Goal: Transaction & Acquisition: Purchase product/service

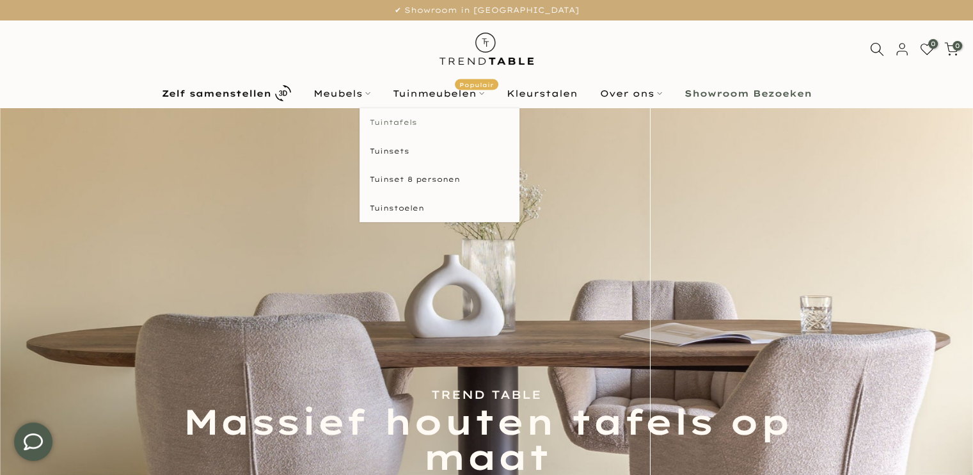
click at [411, 119] on link "Tuintafels" at bounding box center [440, 122] width 160 height 29
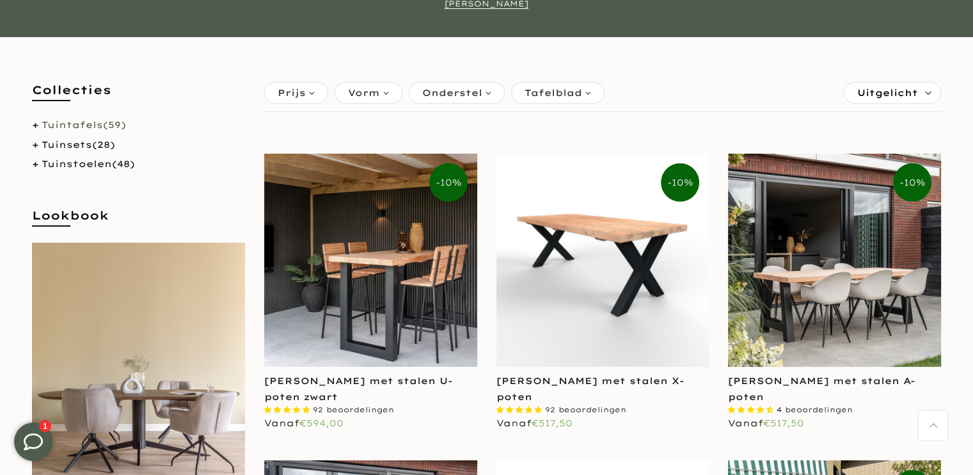
scroll to position [256, 0]
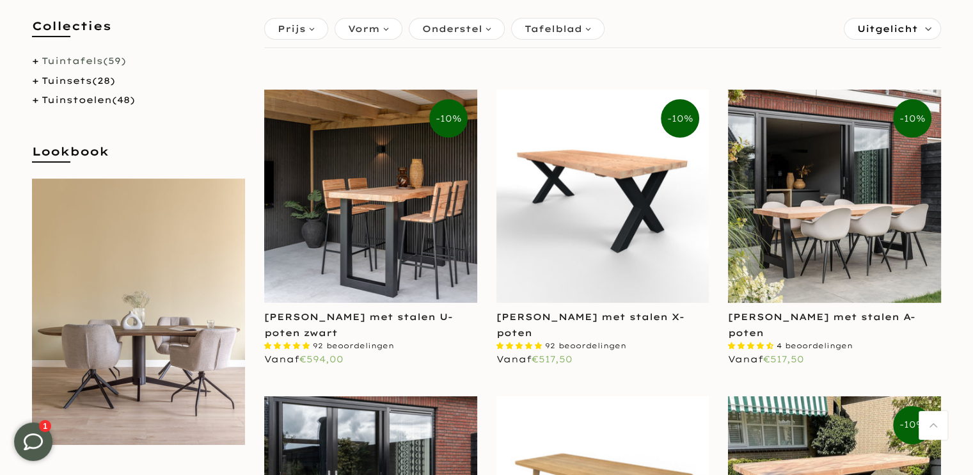
click at [614, 171] on img at bounding box center [602, 196] width 213 height 213
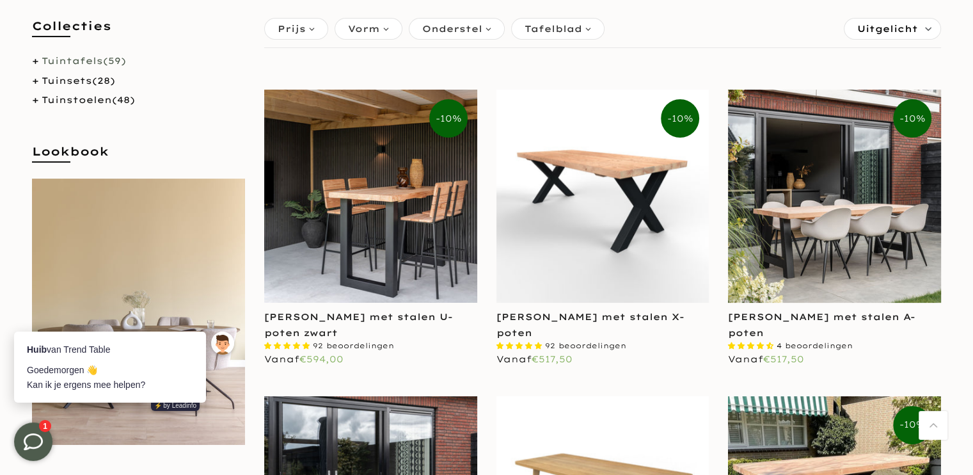
scroll to position [0, 0]
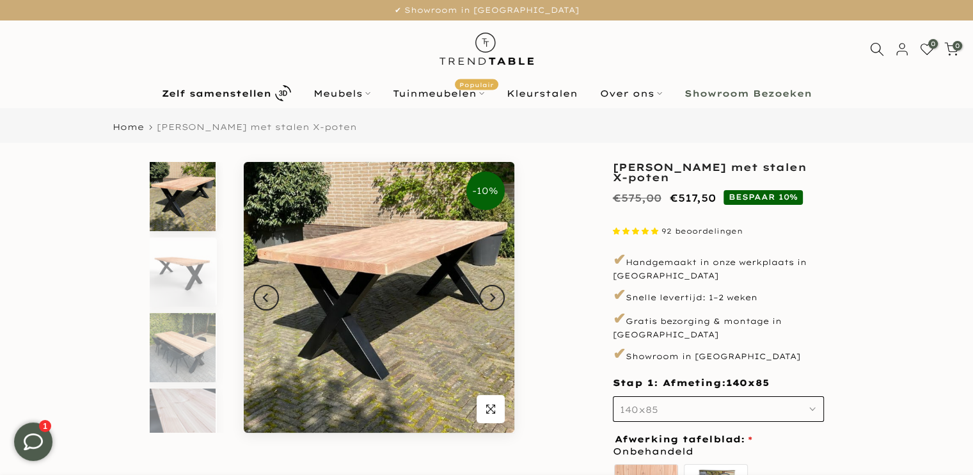
click at [810, 406] on icon "button" at bounding box center [812, 409] width 6 height 6
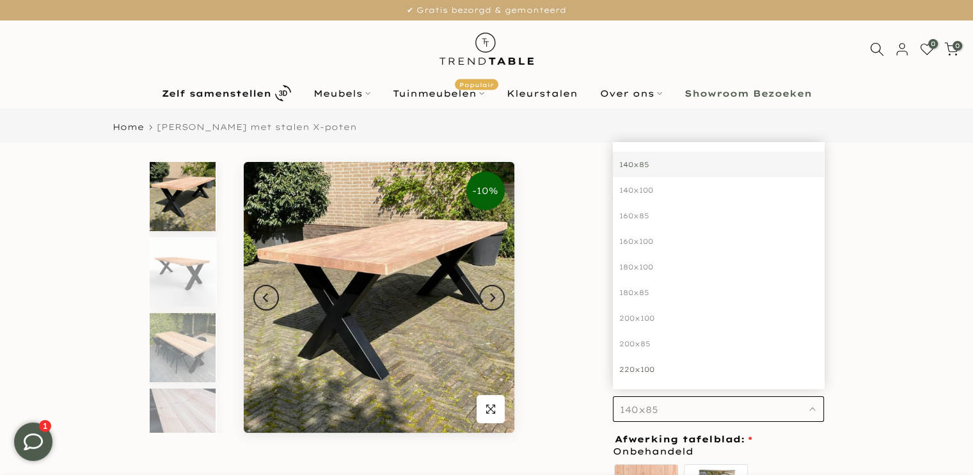
click at [639, 359] on div "220x100" at bounding box center [718, 369] width 211 height 26
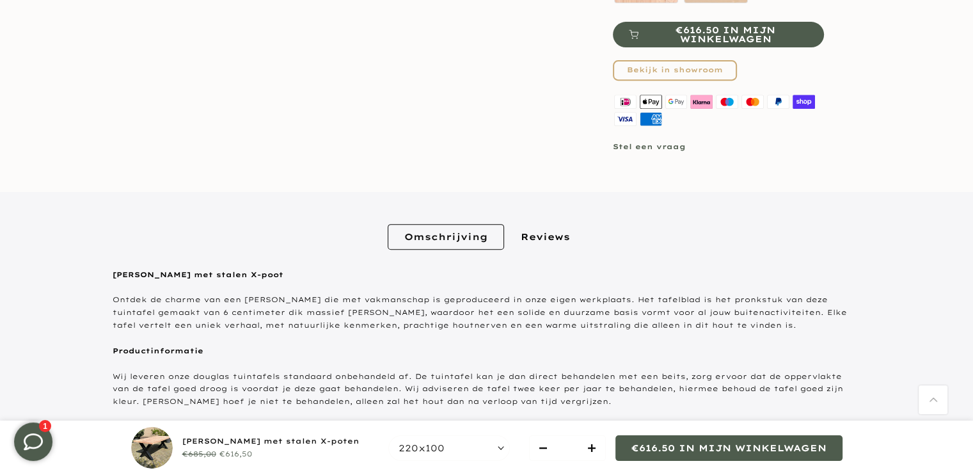
scroll to position [256, 0]
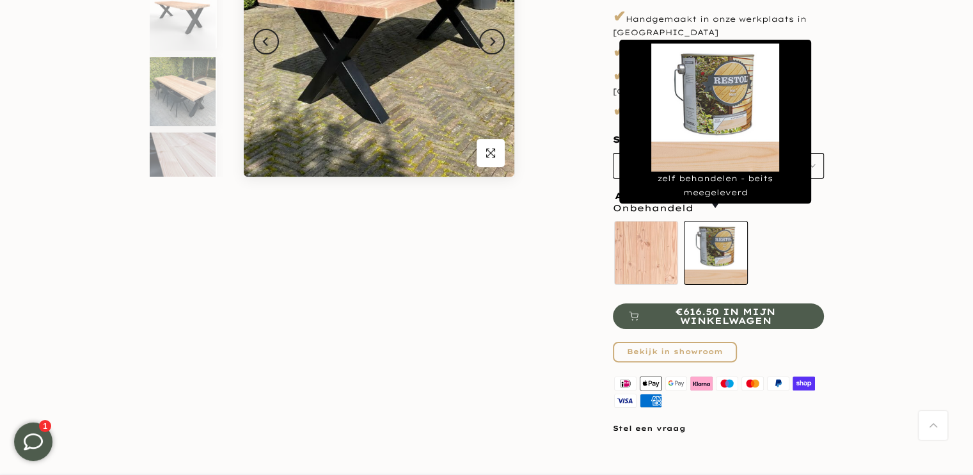
click at [713, 248] on label "zelf behandelen - beits meegeleverd" at bounding box center [716, 253] width 64 height 64
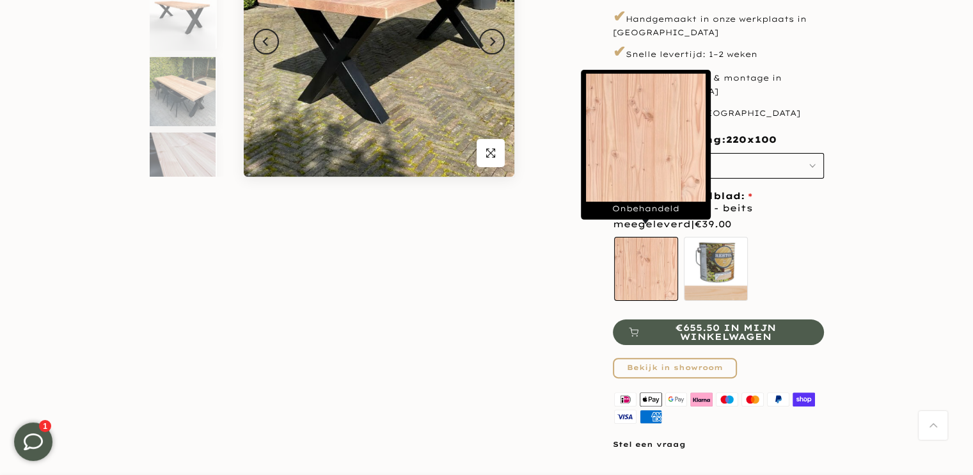
click at [639, 253] on label "Onbehandeld" at bounding box center [646, 269] width 64 height 64
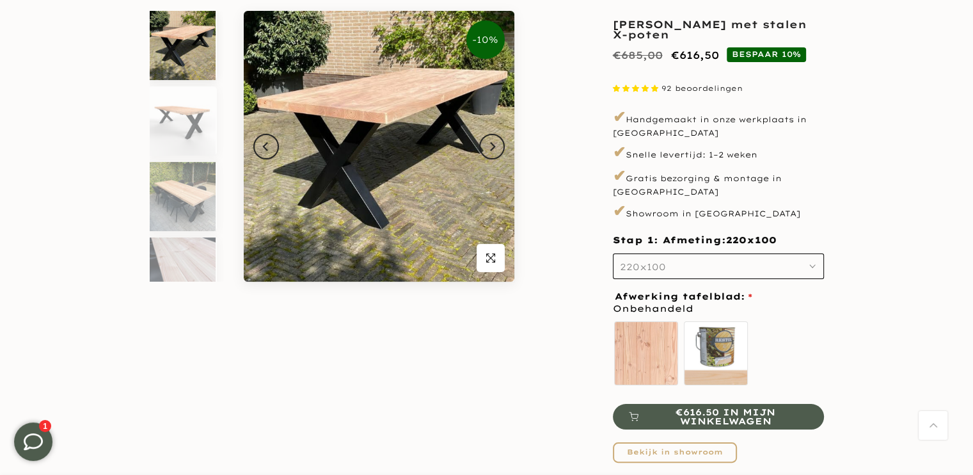
scroll to position [128, 0]
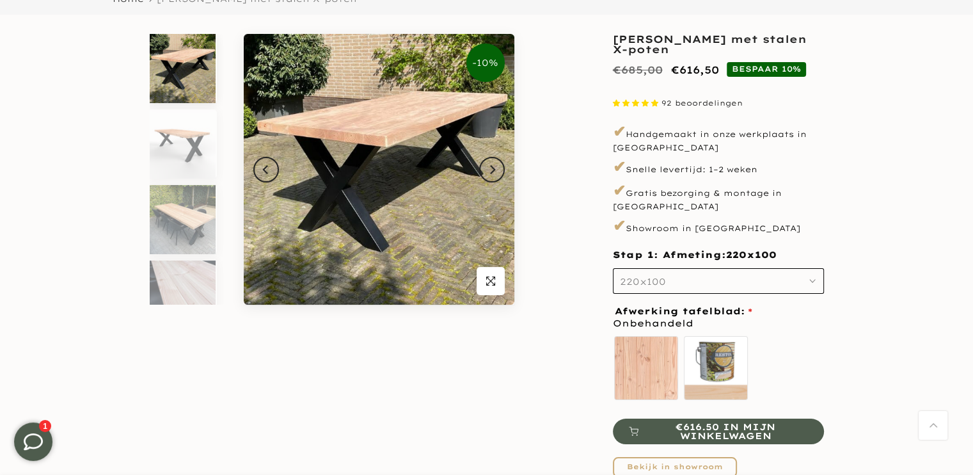
click at [813, 278] on icon "button" at bounding box center [812, 281] width 6 height 6
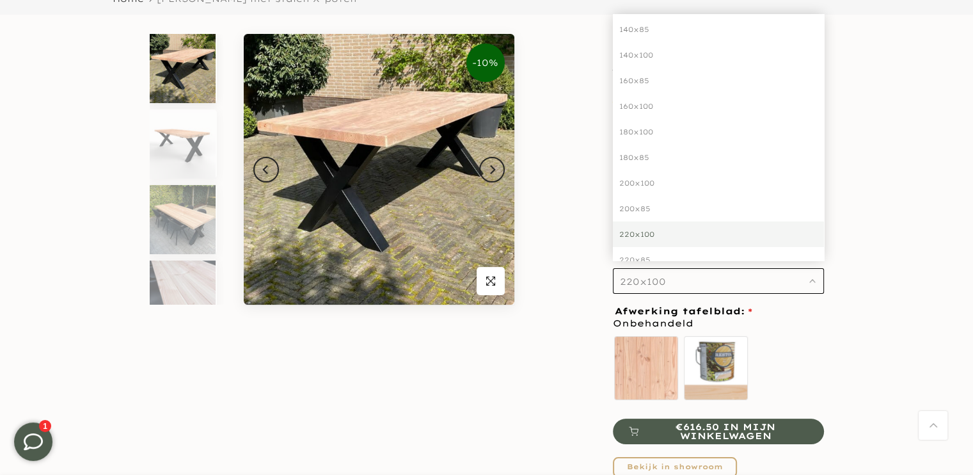
scroll to position [0, 0]
click at [640, 230] on div "220x100" at bounding box center [718, 241] width 211 height 26
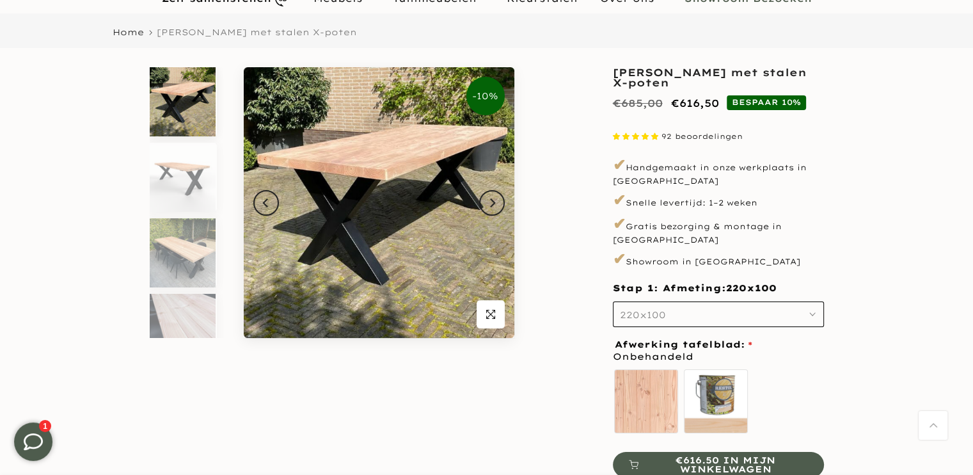
scroll to position [64, 0]
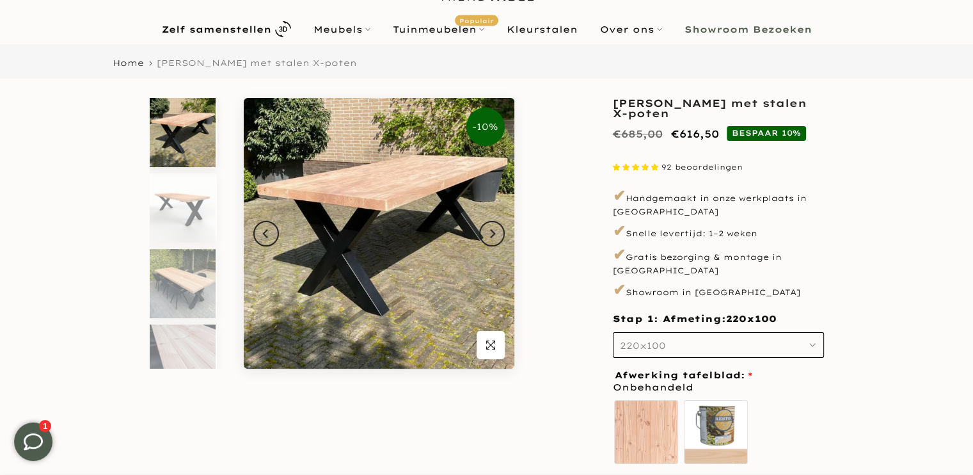
click at [184, 135] on img at bounding box center [183, 132] width 66 height 69
click at [174, 205] on img at bounding box center [183, 207] width 66 height 69
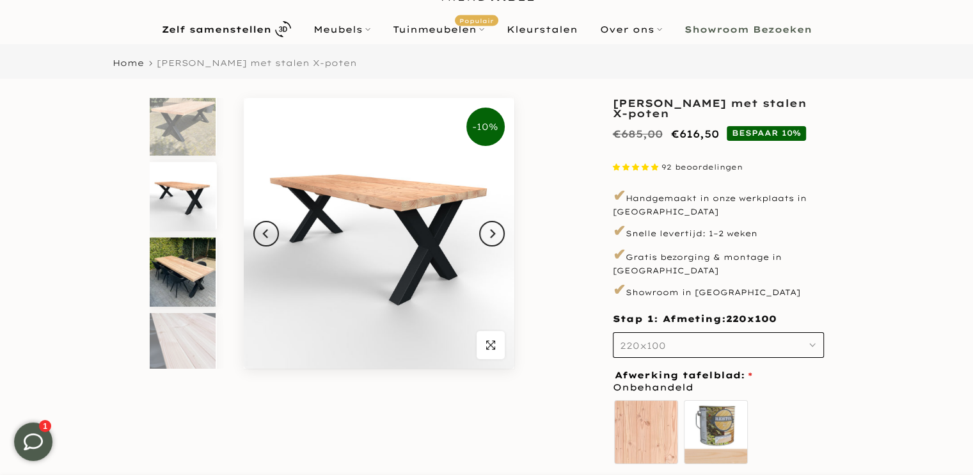
click at [177, 258] on img at bounding box center [183, 271] width 66 height 69
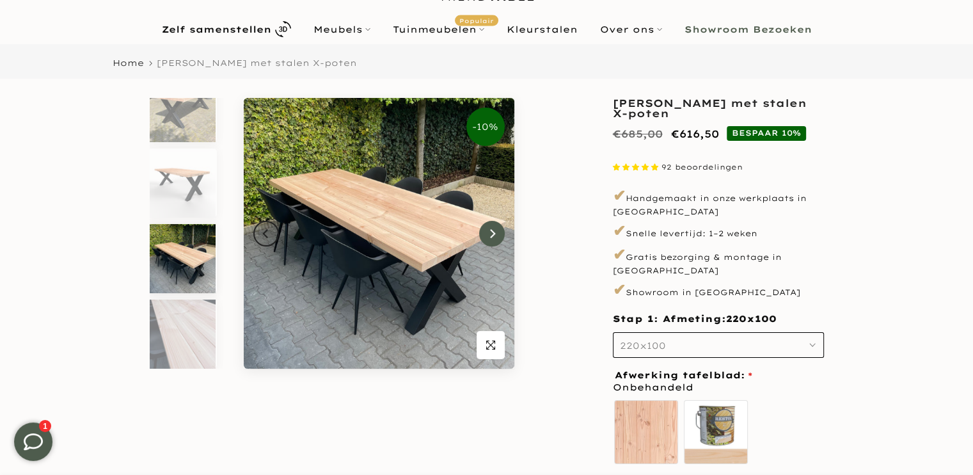
click at [492, 233] on icon "Next" at bounding box center [492, 233] width 9 height 10
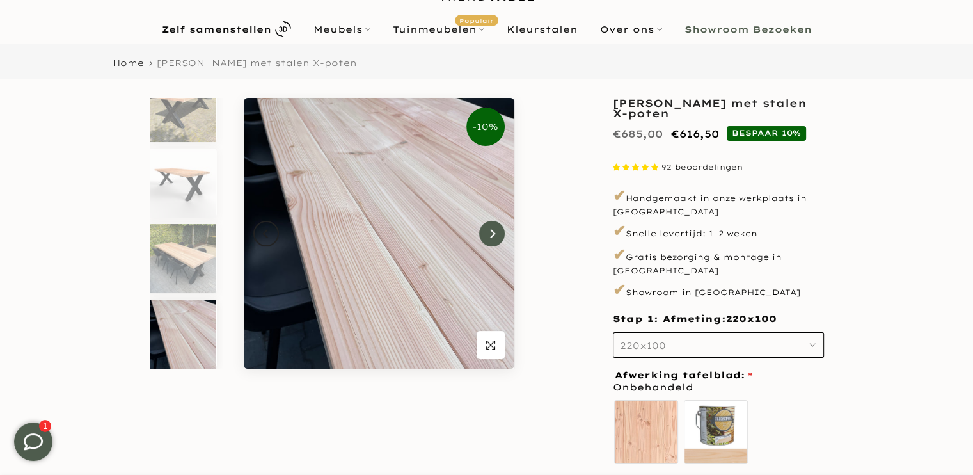
click at [492, 233] on icon "Next" at bounding box center [492, 233] width 9 height 10
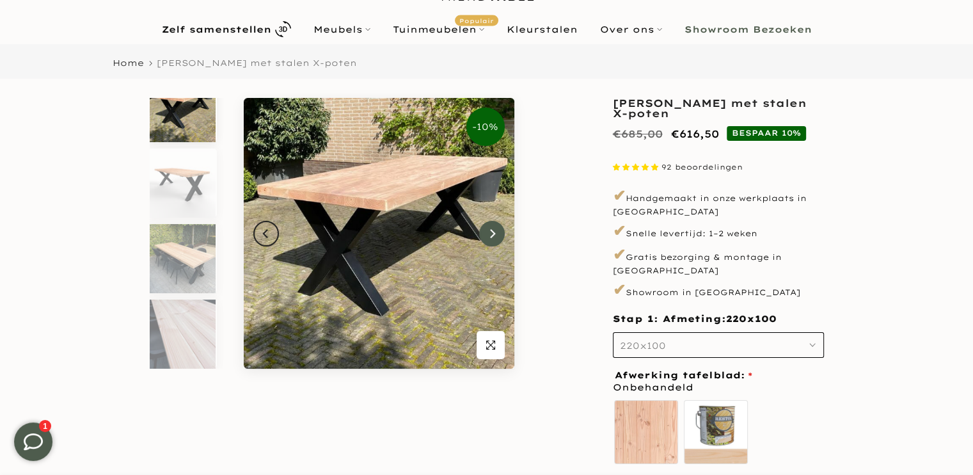
scroll to position [0, 0]
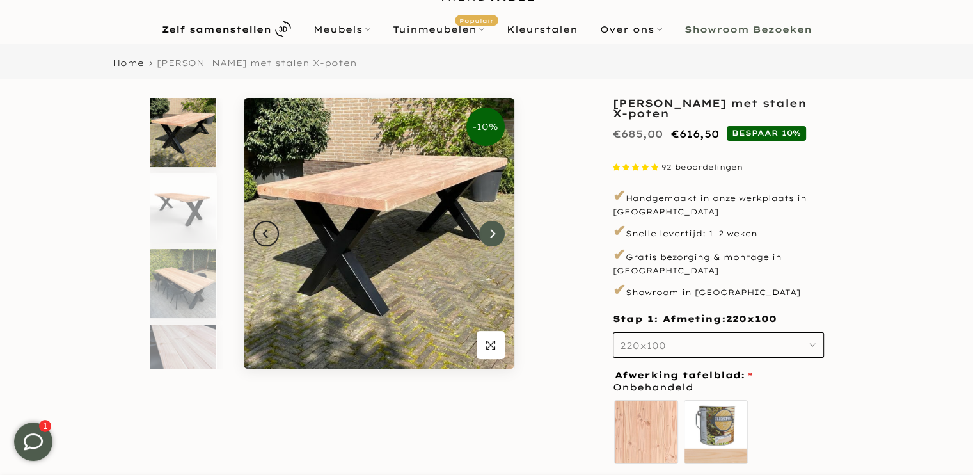
click at [492, 233] on icon "Next" at bounding box center [492, 233] width 9 height 10
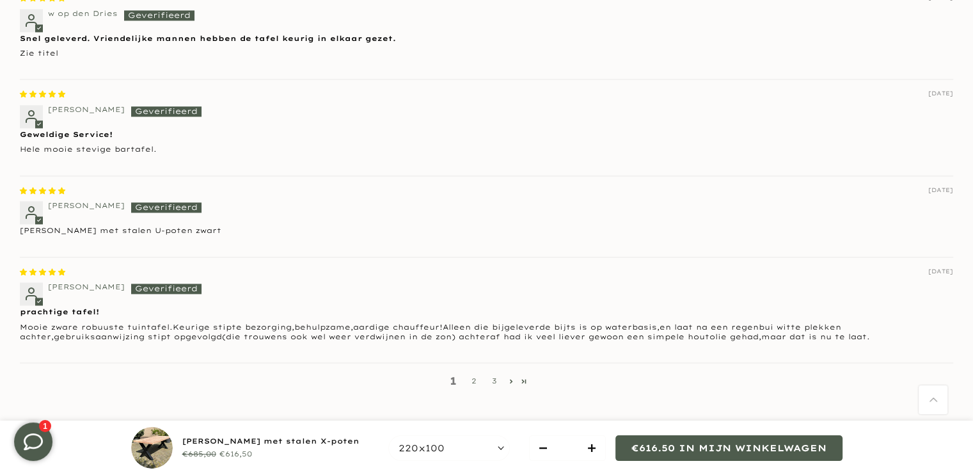
scroll to position [1919, 0]
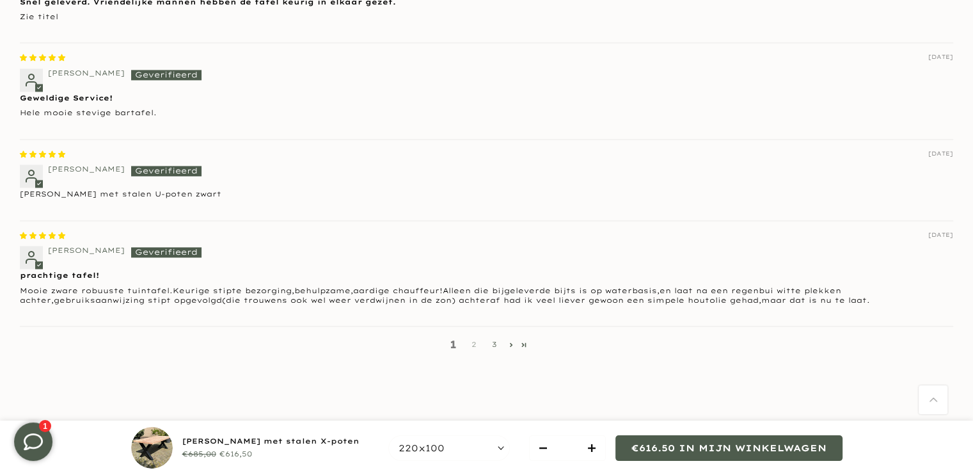
click at [473, 338] on link "2" at bounding box center [474, 344] width 20 height 12
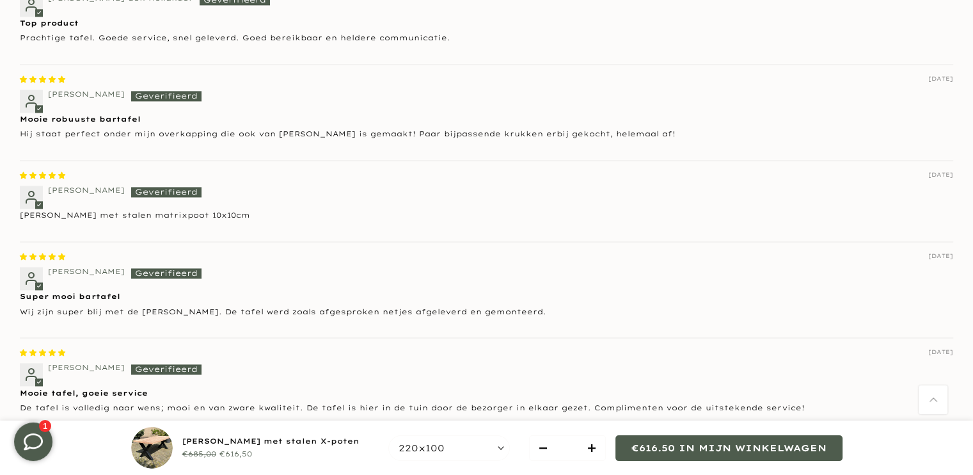
scroll to position [1950, 0]
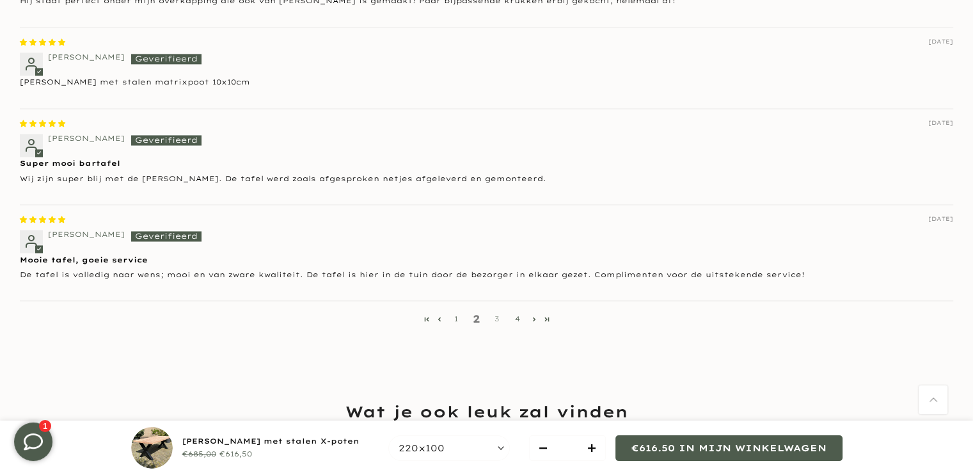
click at [498, 313] on link "3" at bounding box center [497, 319] width 20 height 12
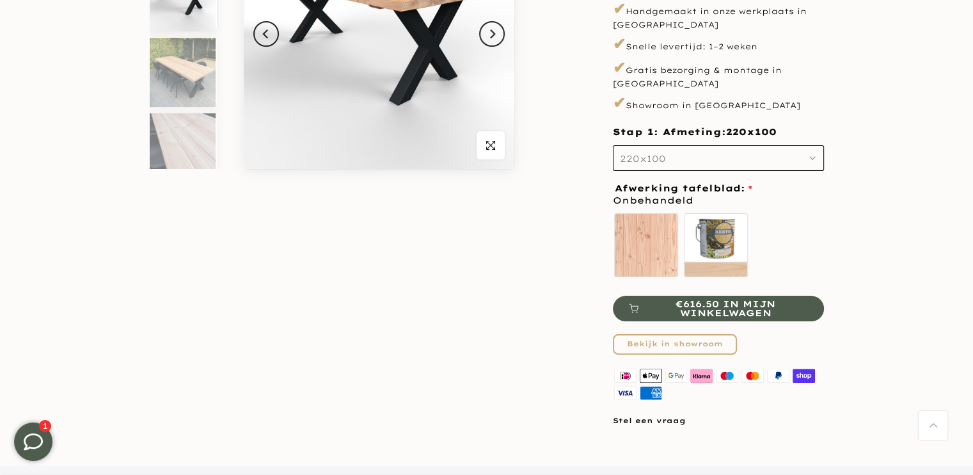
scroll to position [31, 0]
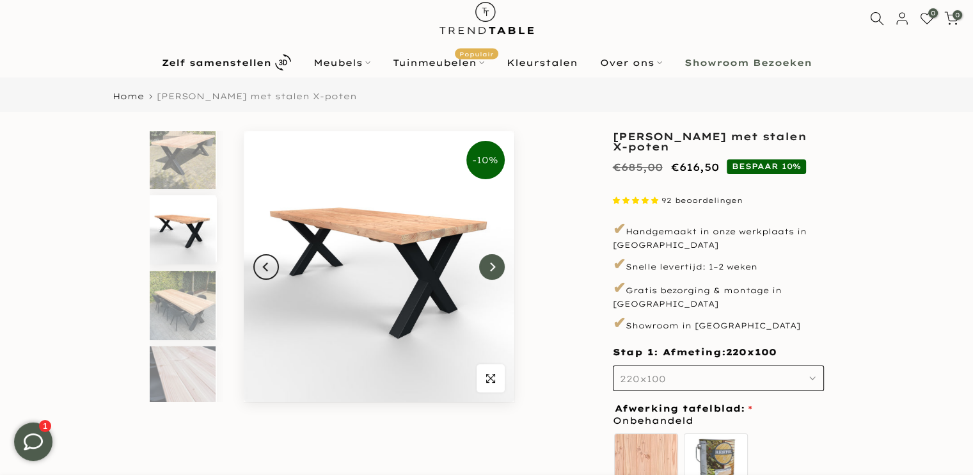
click at [489, 267] on icon "Next" at bounding box center [492, 267] width 9 height 10
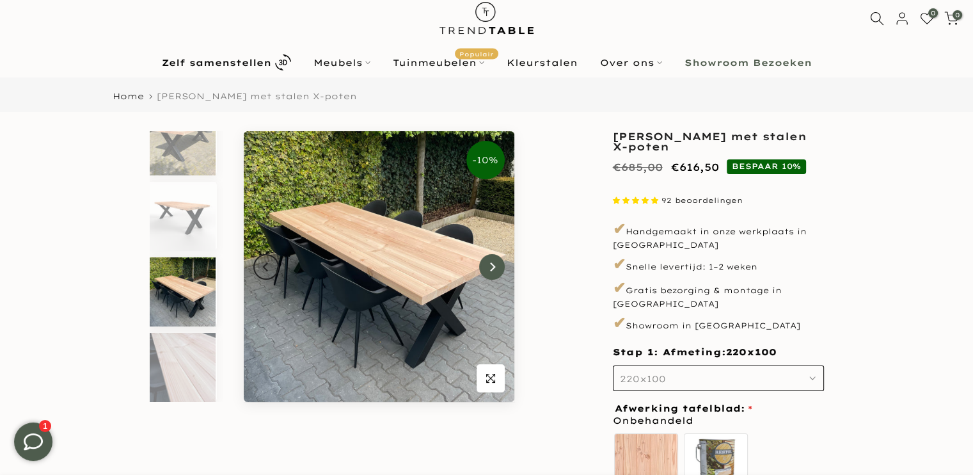
click at [490, 267] on icon "Next" at bounding box center [492, 267] width 9 height 10
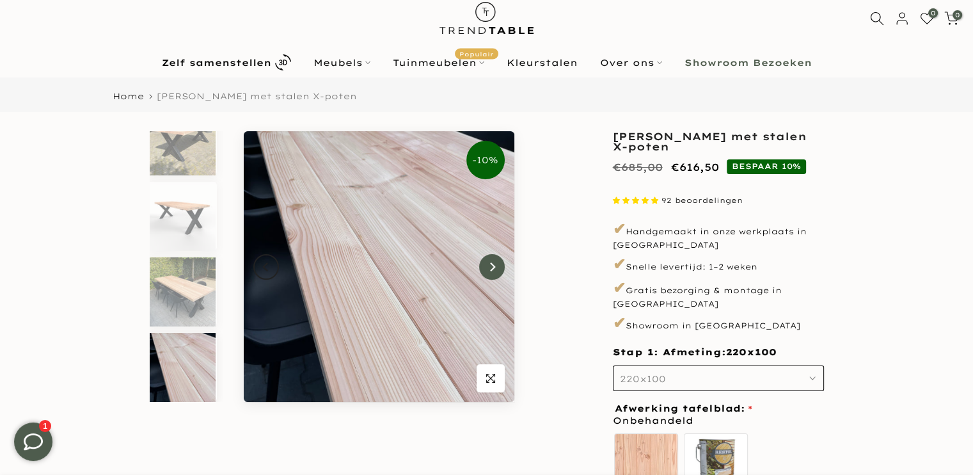
click at [491, 268] on icon "Next" at bounding box center [492, 267] width 9 height 10
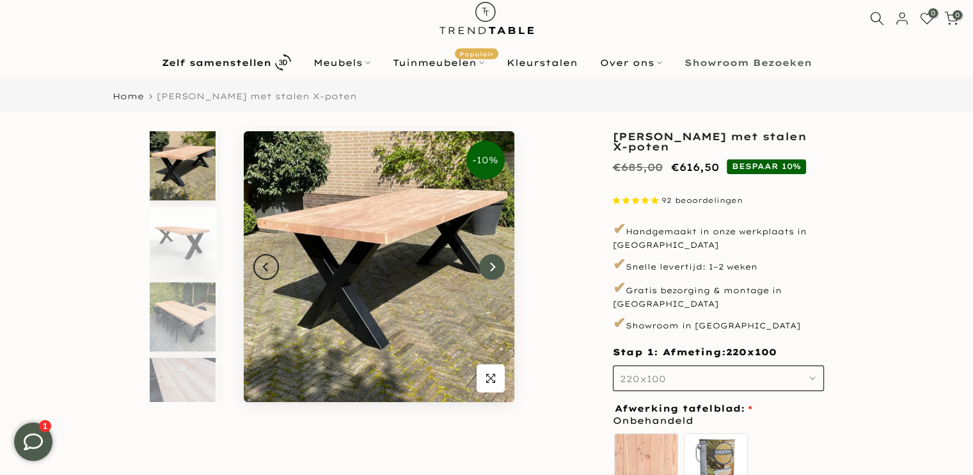
click at [491, 269] on icon "Next" at bounding box center [492, 266] width 5 height 9
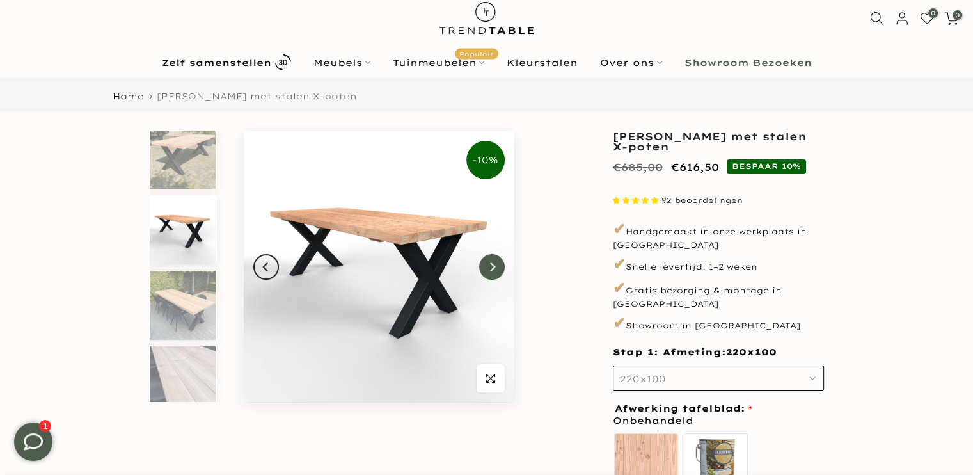
click at [491, 269] on icon "Next" at bounding box center [492, 266] width 5 height 9
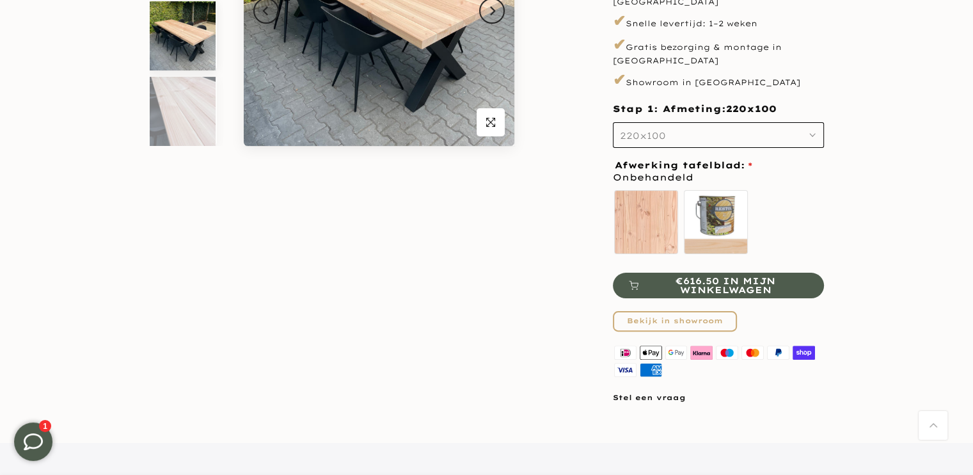
scroll to position [287, 0]
click at [488, 118] on icon "button" at bounding box center [490, 122] width 9 height 10
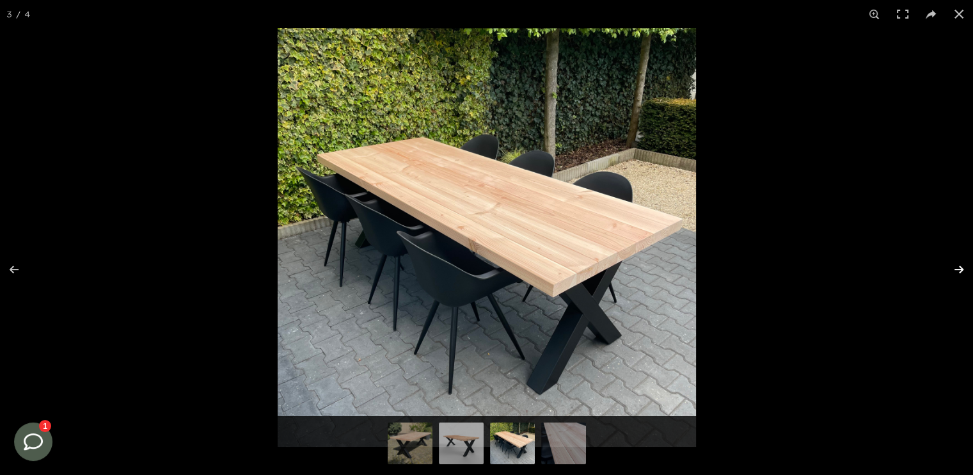
click at [960, 267] on button at bounding box center [950, 269] width 45 height 64
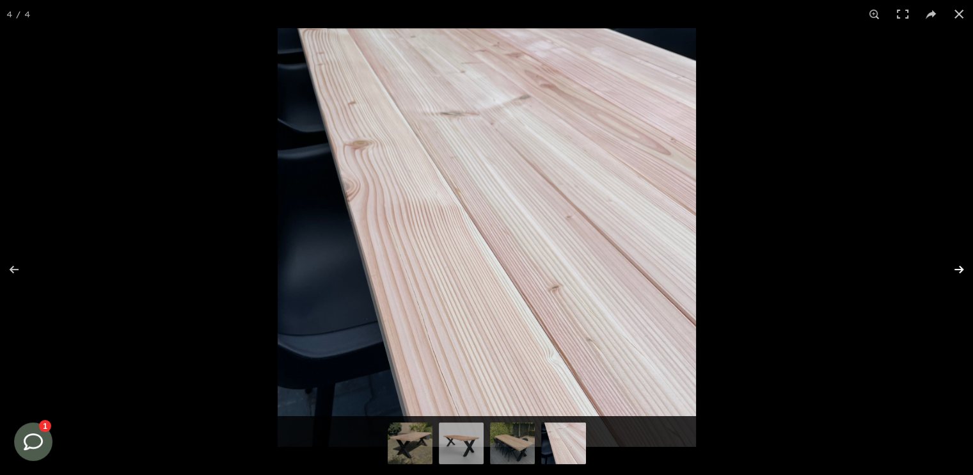
click at [960, 267] on button at bounding box center [950, 269] width 45 height 64
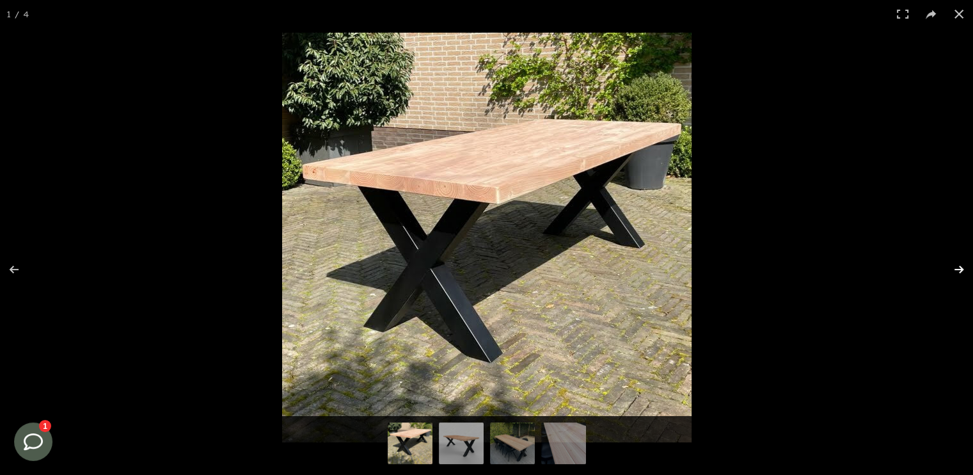
click at [960, 267] on button at bounding box center [950, 269] width 45 height 64
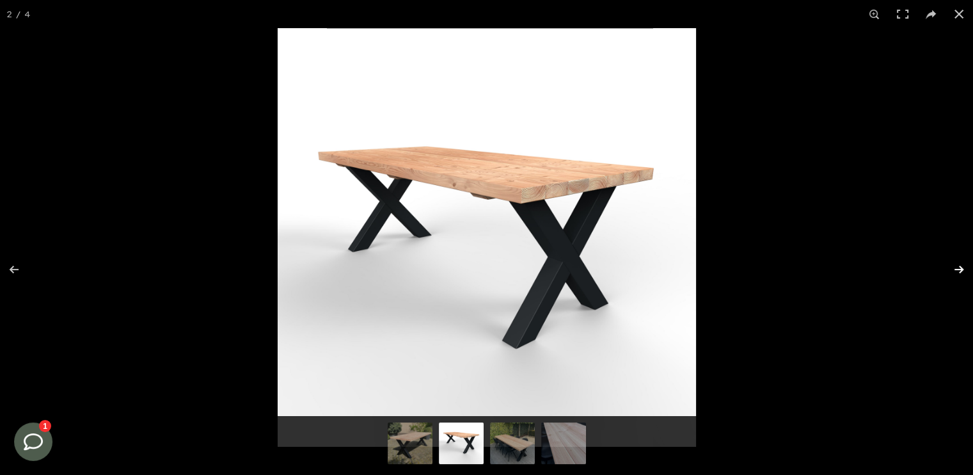
click at [960, 267] on button at bounding box center [950, 269] width 45 height 64
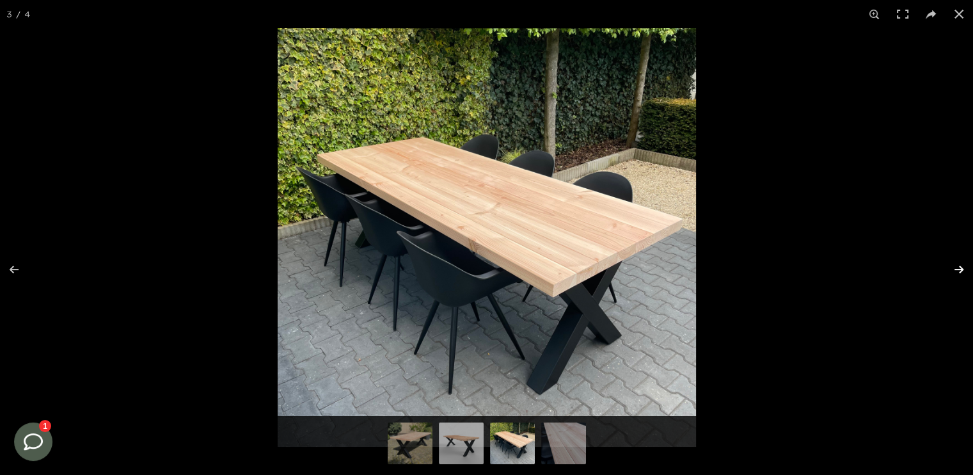
click at [960, 267] on button at bounding box center [950, 269] width 45 height 64
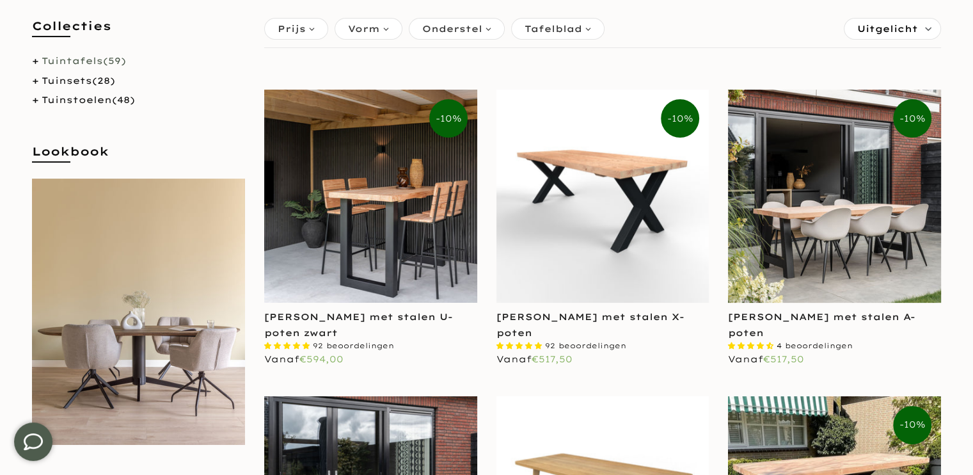
click at [595, 188] on img at bounding box center [602, 196] width 213 height 213
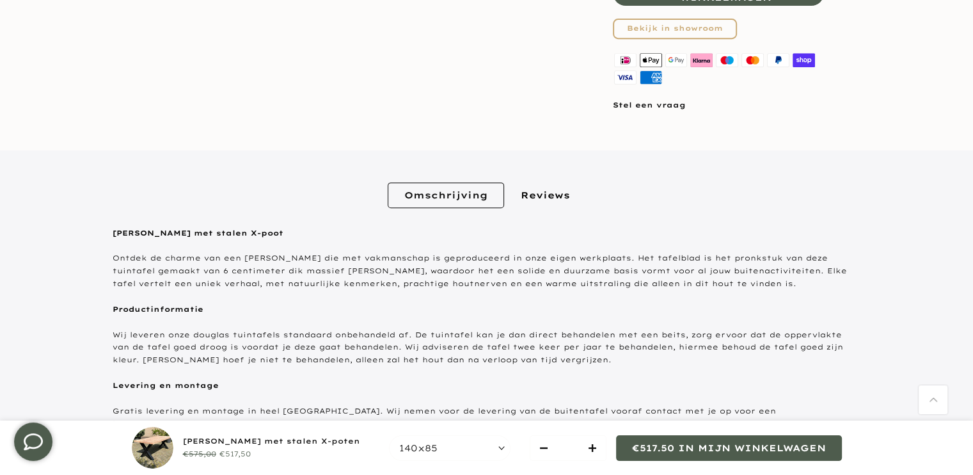
scroll to position [576, 0]
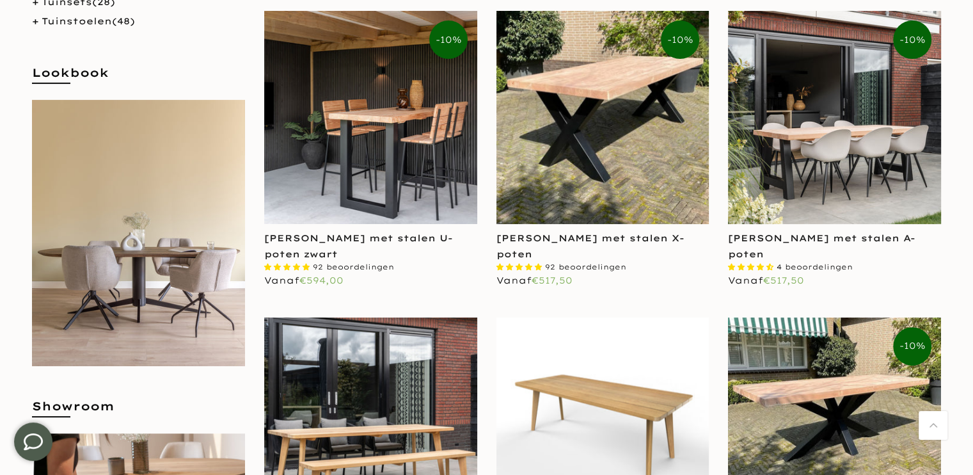
scroll to position [320, 0]
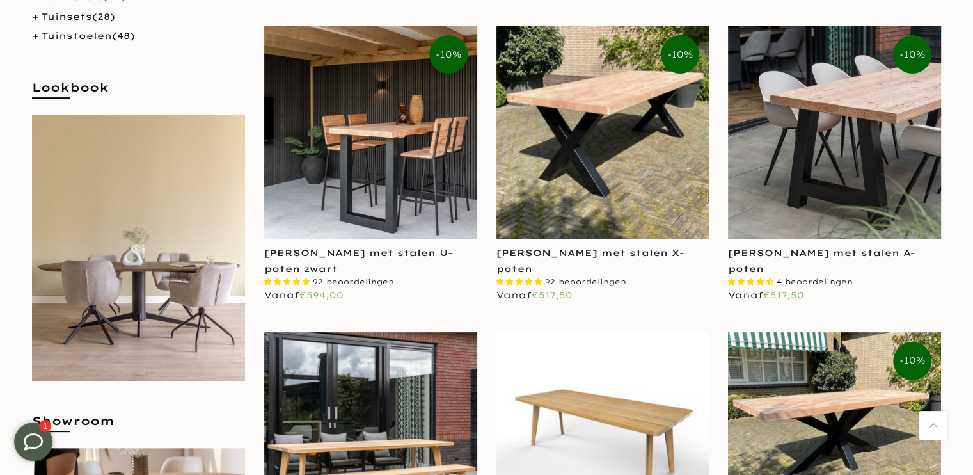
click at [789, 212] on img at bounding box center [834, 132] width 213 height 213
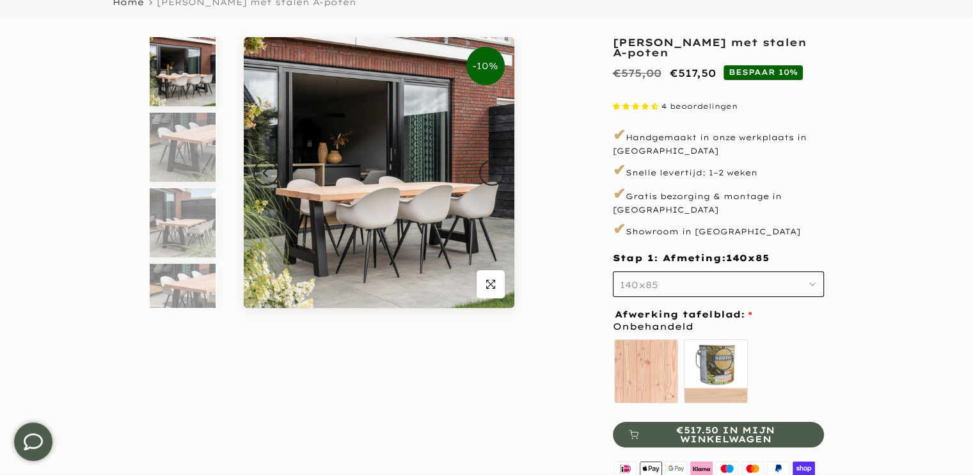
scroll to position [128, 0]
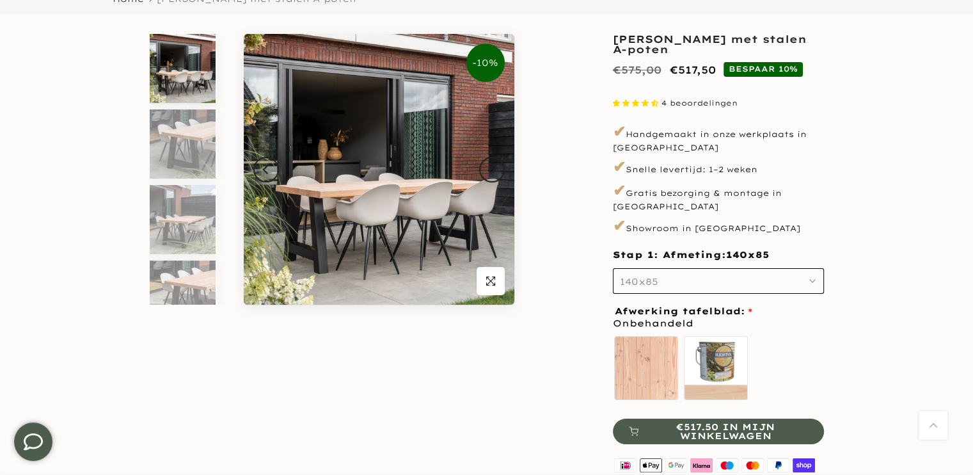
click at [812, 278] on icon "button" at bounding box center [812, 281] width 6 height 6
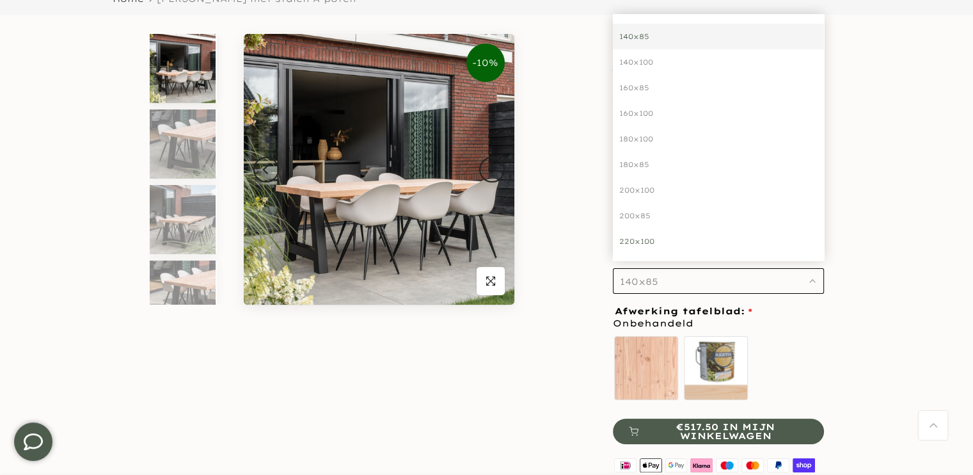
click at [650, 230] on div "220x100" at bounding box center [718, 241] width 211 height 26
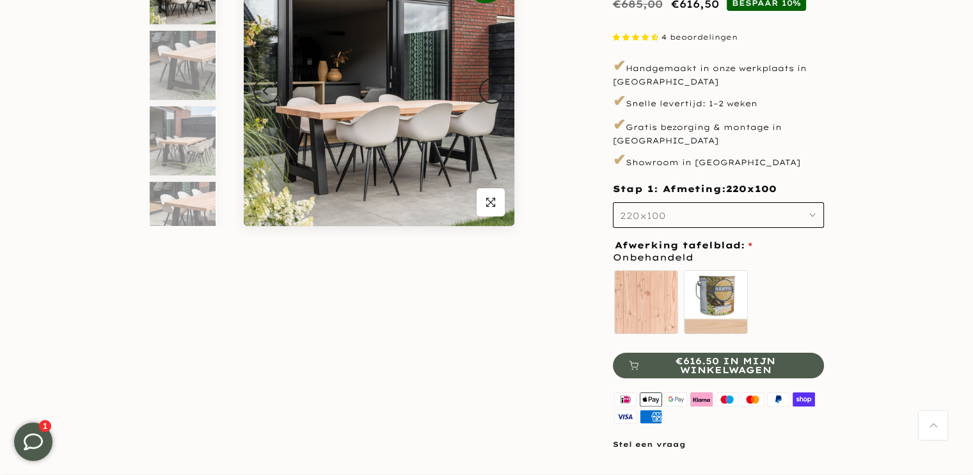
scroll to position [192, 0]
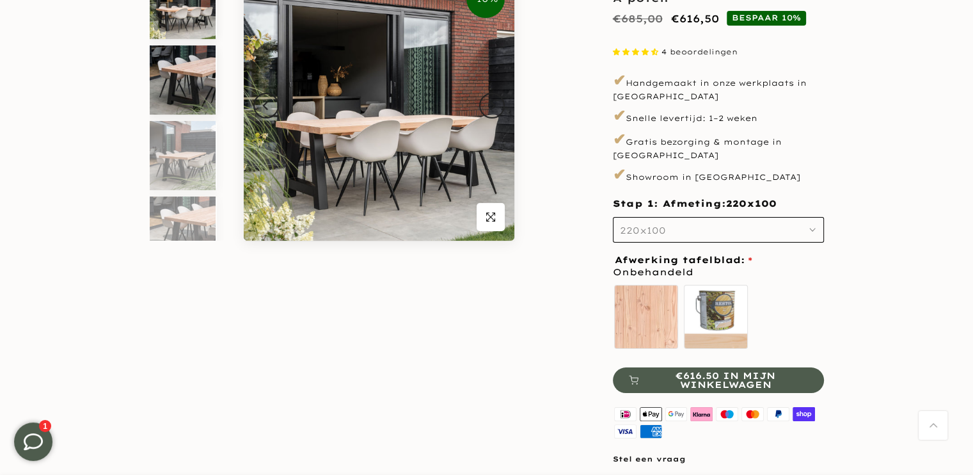
click at [177, 77] on img at bounding box center [183, 79] width 66 height 69
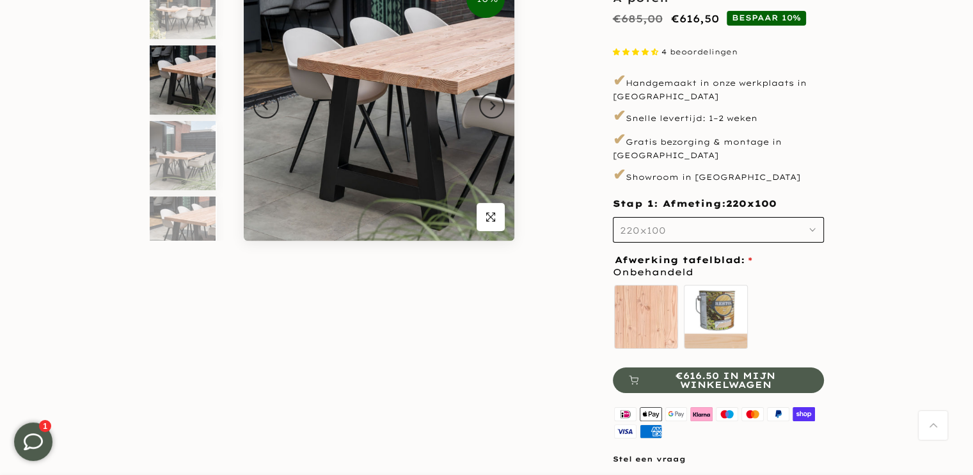
scroll to position [12, 0]
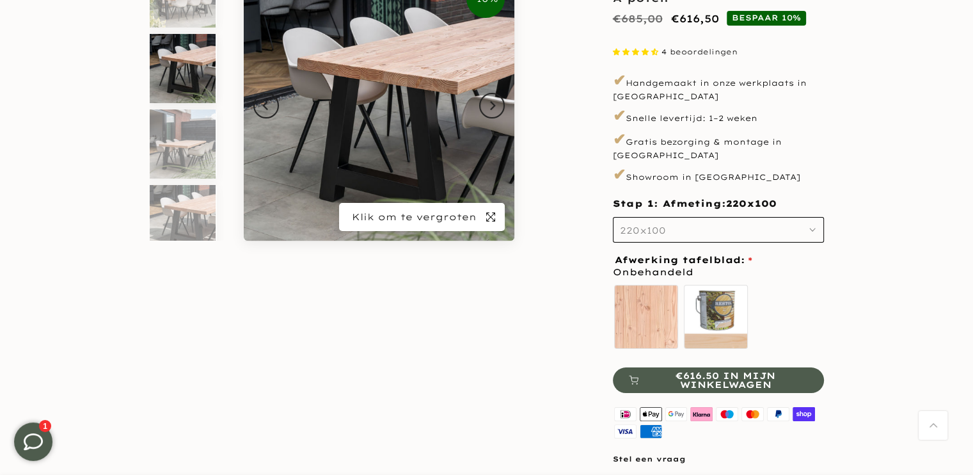
click at [488, 216] on icon "button" at bounding box center [490, 217] width 9 height 10
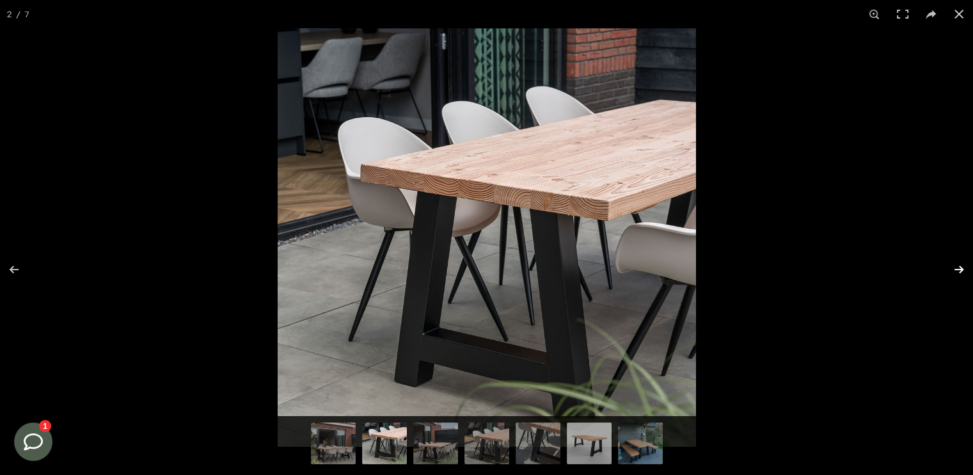
click at [960, 267] on button at bounding box center [950, 269] width 45 height 64
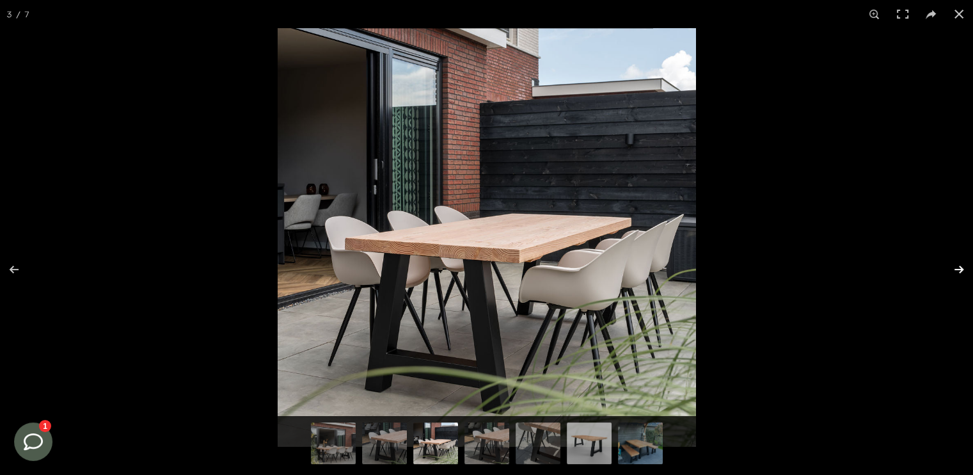
click at [960, 267] on button at bounding box center [950, 269] width 45 height 64
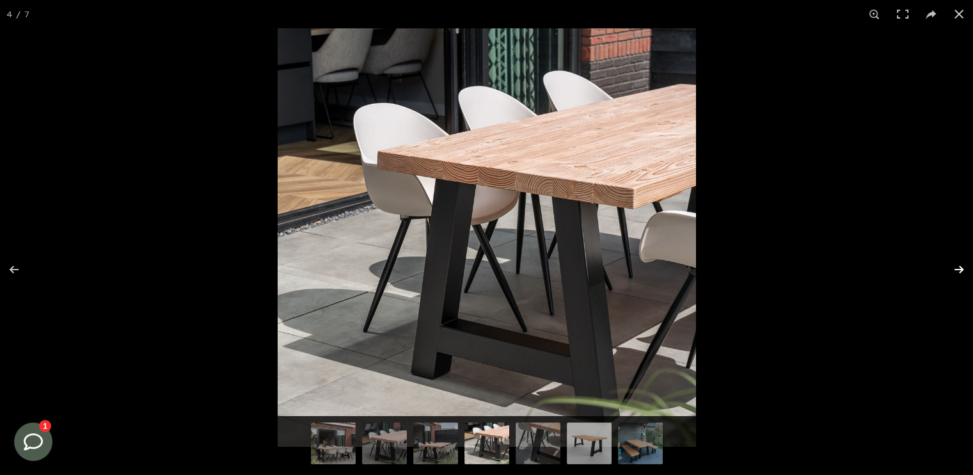
click at [960, 267] on button at bounding box center [950, 269] width 45 height 64
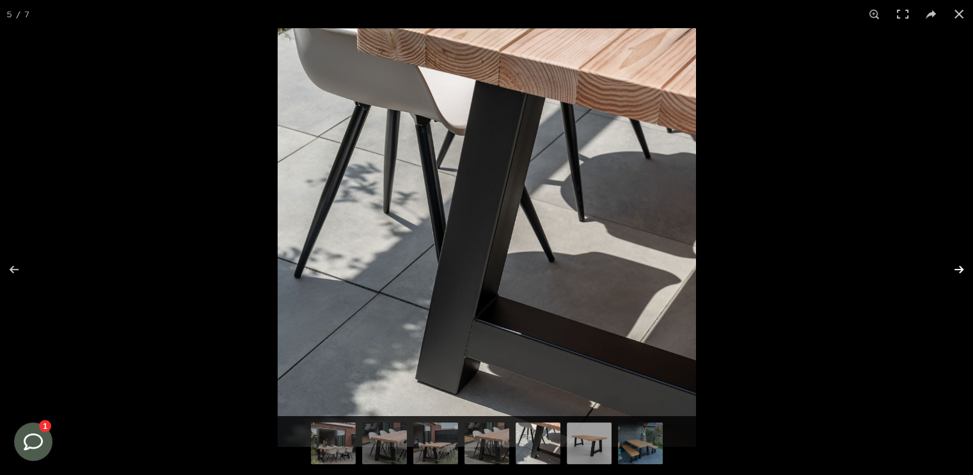
click at [960, 267] on button at bounding box center [950, 269] width 45 height 64
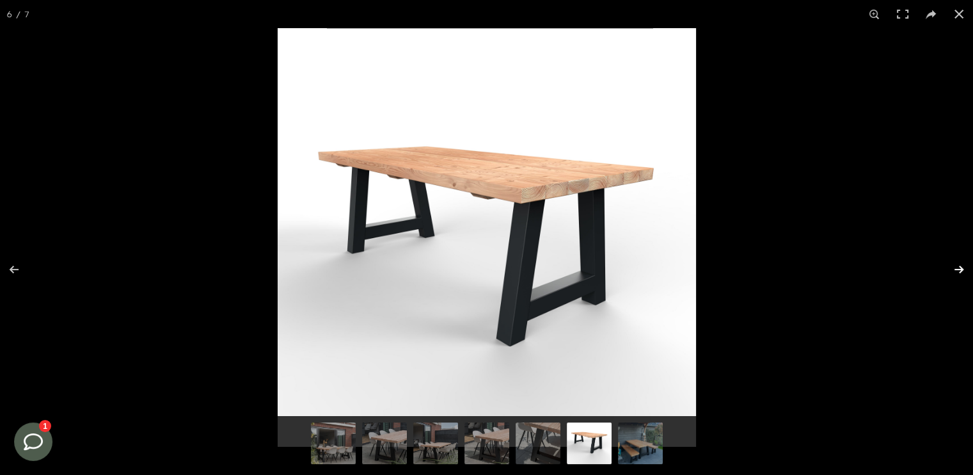
click at [960, 267] on button at bounding box center [950, 269] width 45 height 64
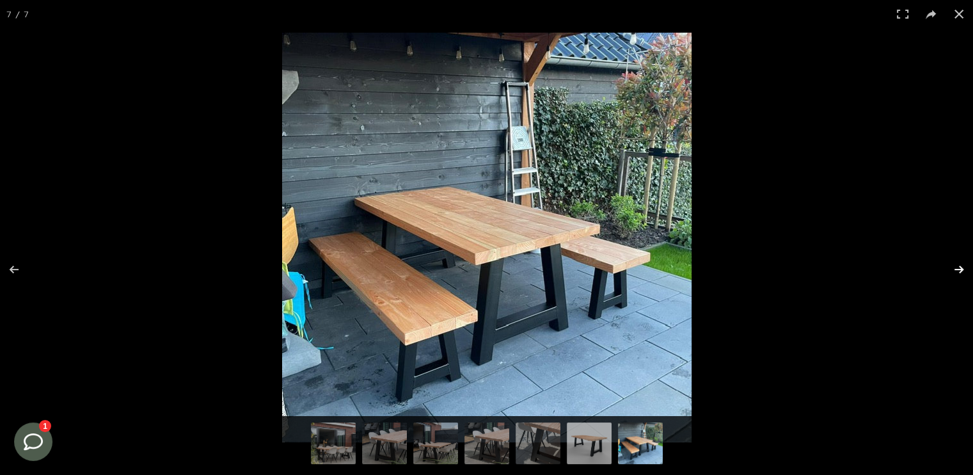
click at [960, 267] on button at bounding box center [950, 269] width 45 height 64
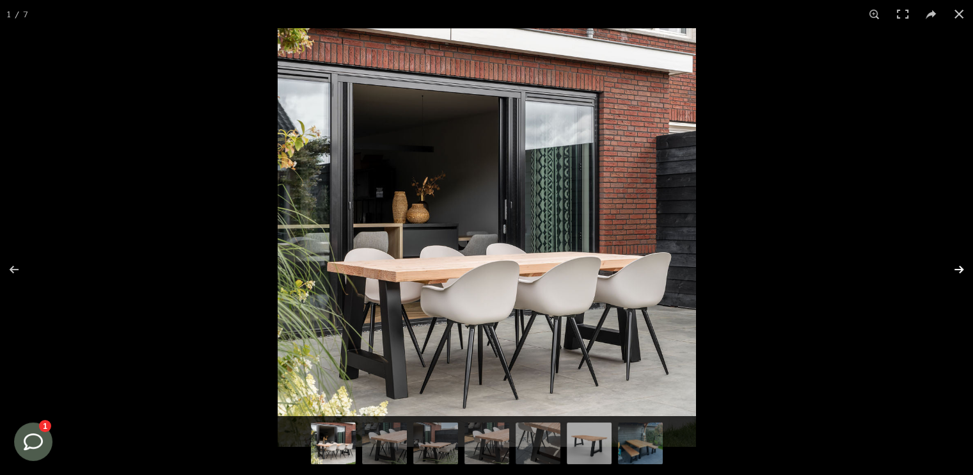
click at [960, 267] on button at bounding box center [950, 269] width 45 height 64
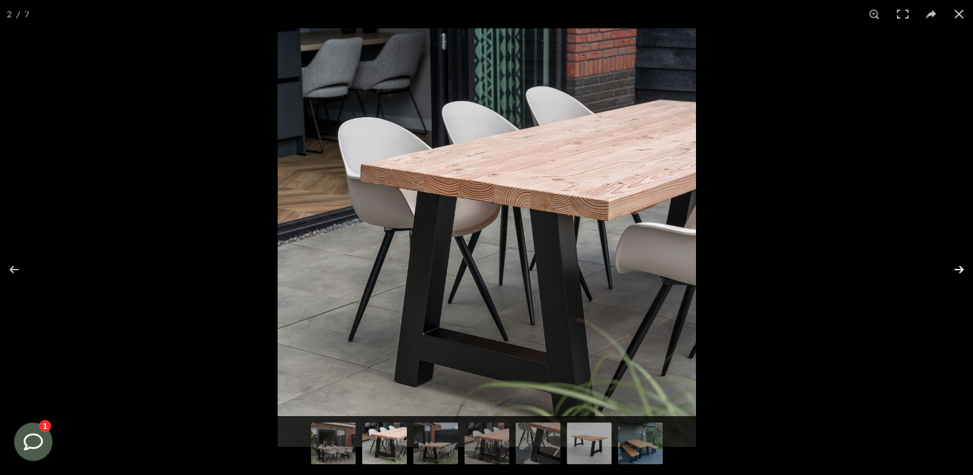
click at [960, 267] on button at bounding box center [950, 269] width 45 height 64
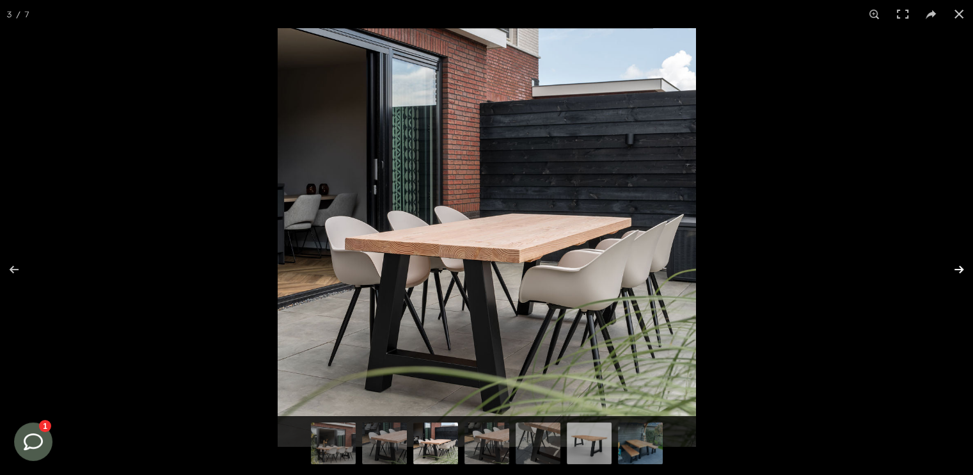
click at [960, 267] on button at bounding box center [950, 269] width 45 height 64
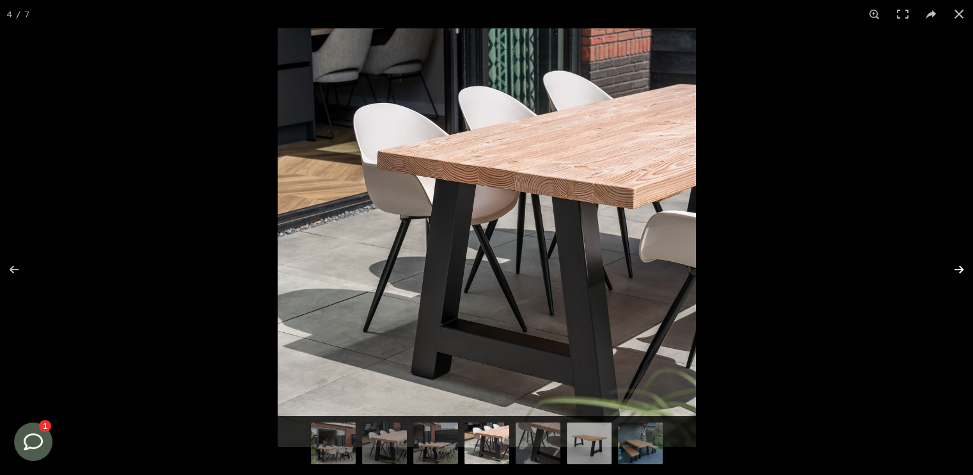
click at [960, 267] on button at bounding box center [950, 269] width 45 height 64
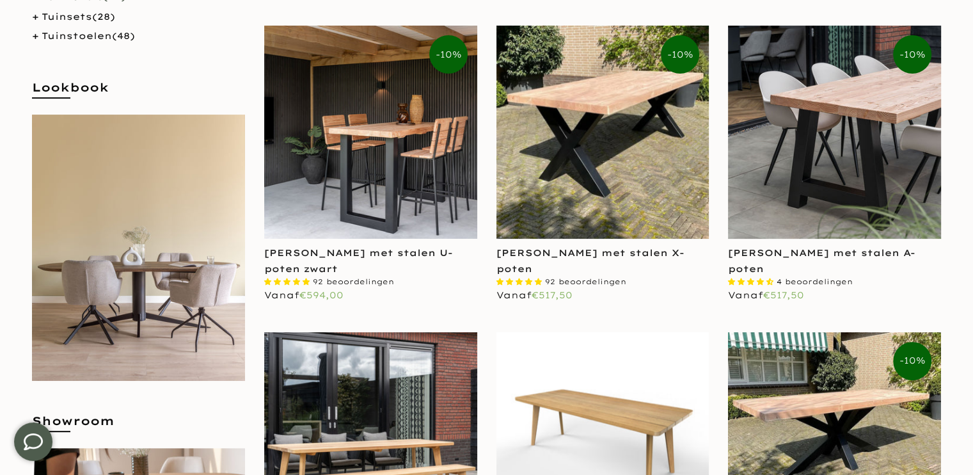
click at [797, 161] on img at bounding box center [834, 132] width 213 height 213
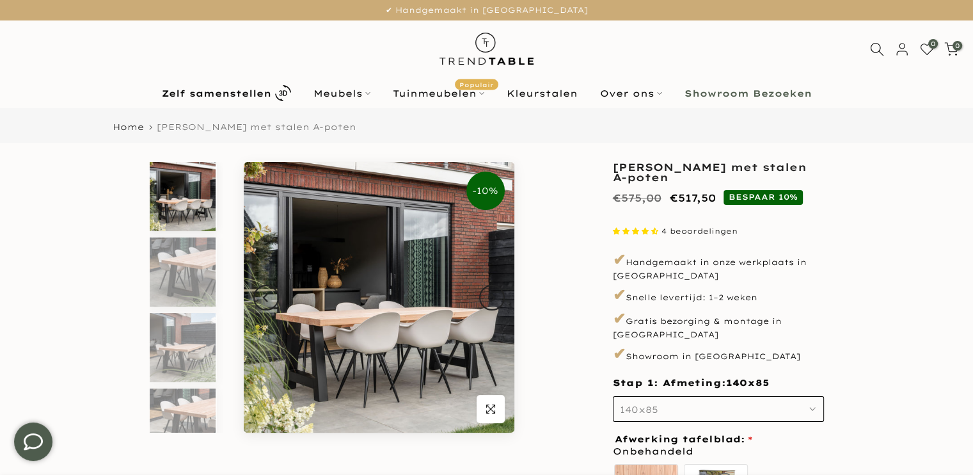
click at [811, 406] on icon "button" at bounding box center [812, 409] width 6 height 6
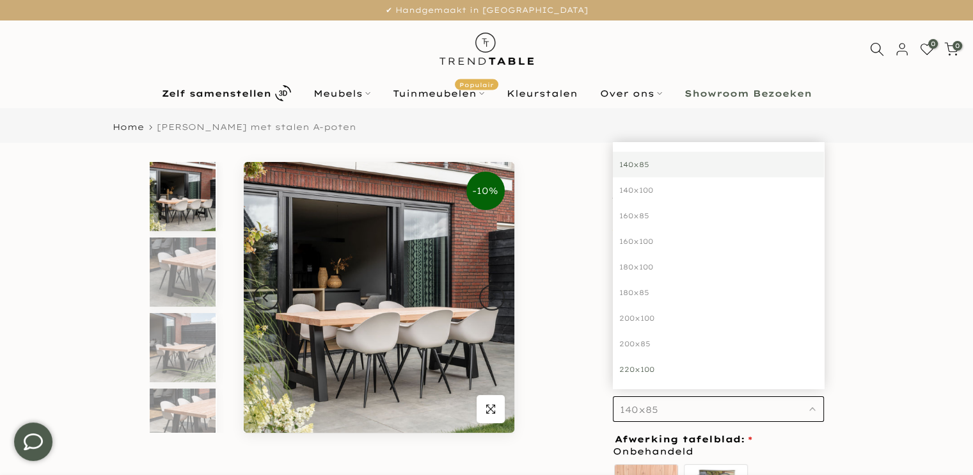
click at [651, 356] on div "220x100" at bounding box center [718, 369] width 211 height 26
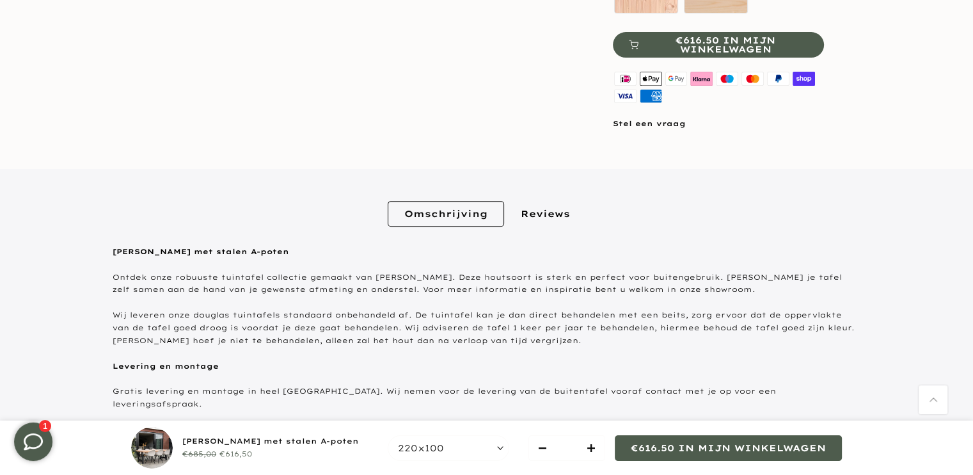
scroll to position [512, 0]
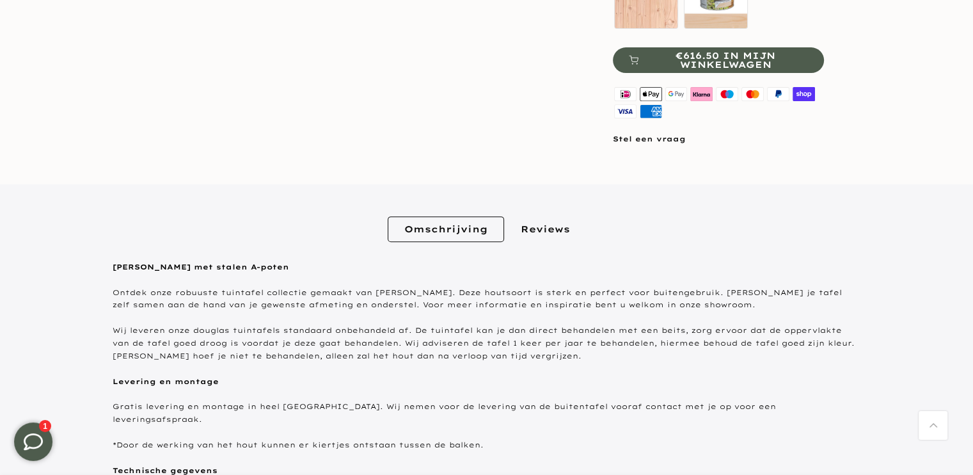
click at [527, 216] on link "Reviews" at bounding box center [545, 229] width 83 height 26
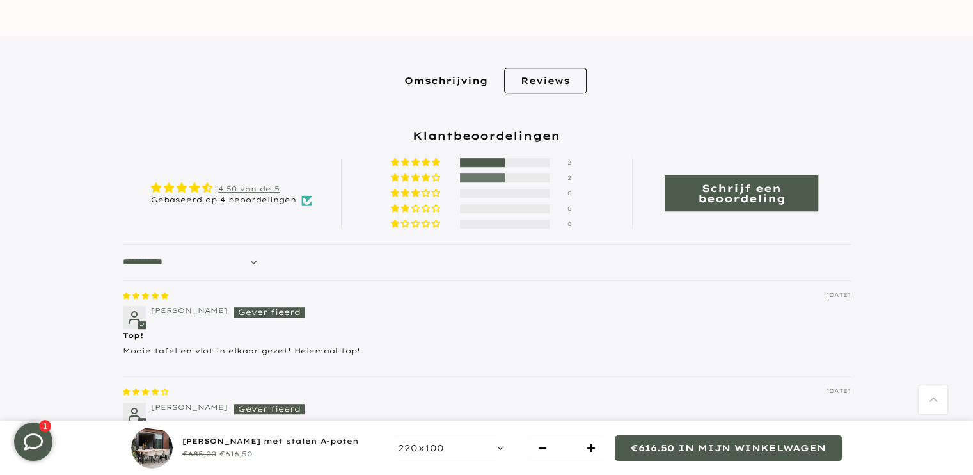
scroll to position [553, 0]
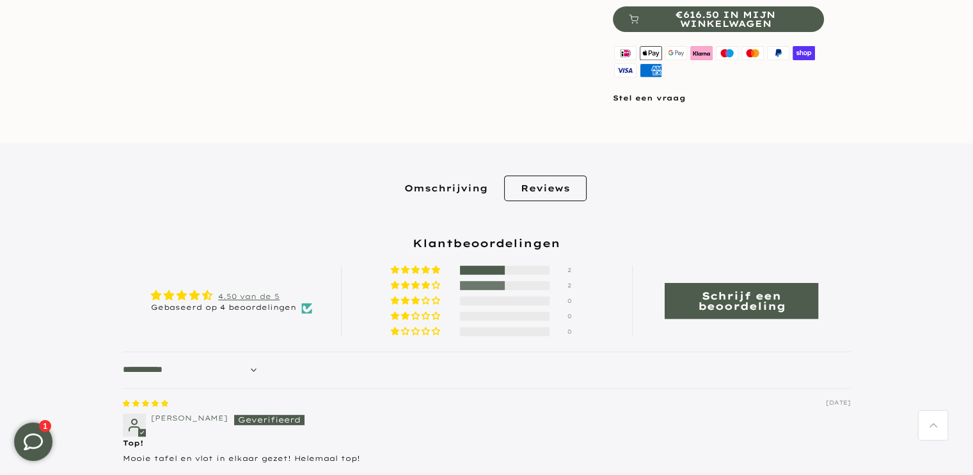
click at [433, 182] on link "Omschrijving" at bounding box center [446, 188] width 116 height 26
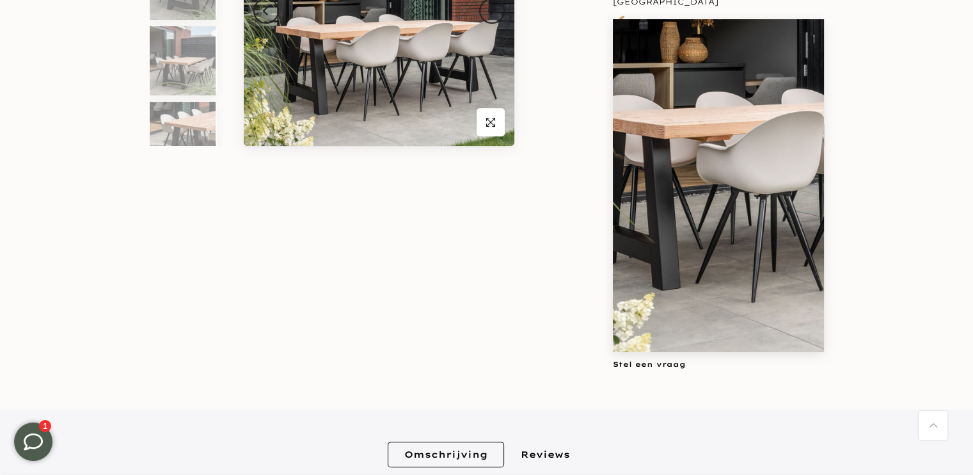
scroll to position [384, 0]
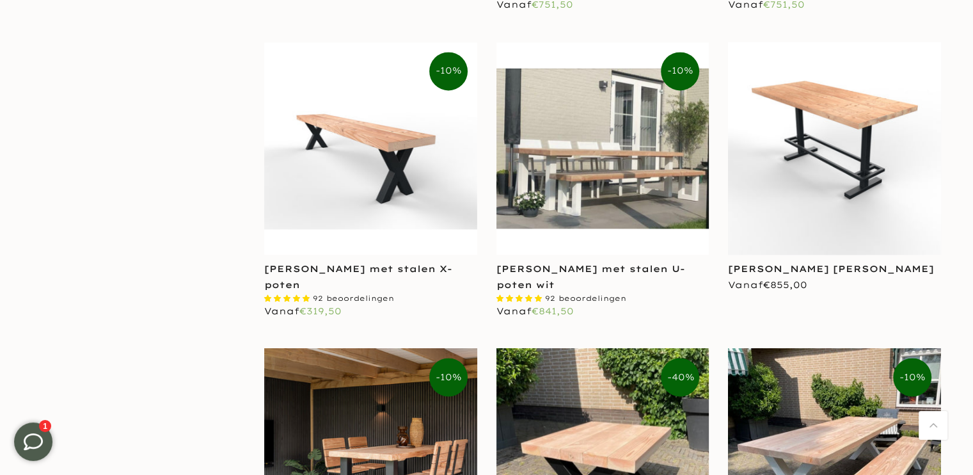
scroll to position [1855, 0]
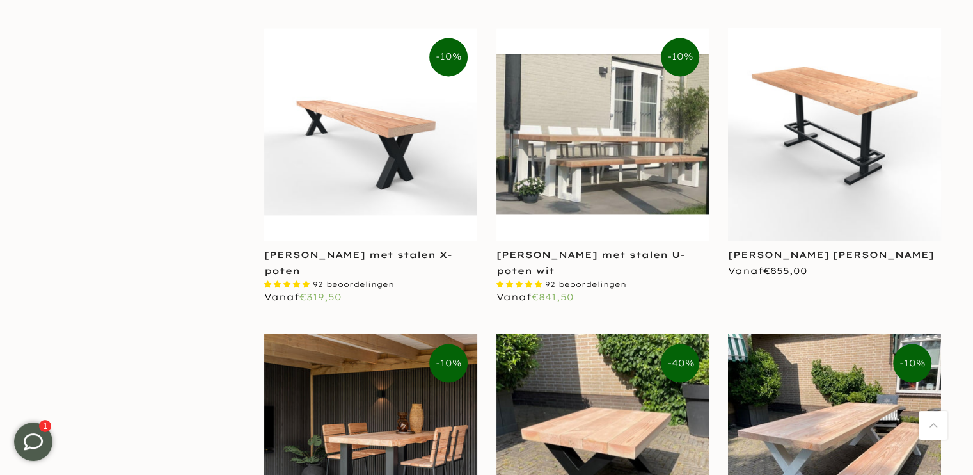
click at [373, 158] on img at bounding box center [370, 134] width 213 height 161
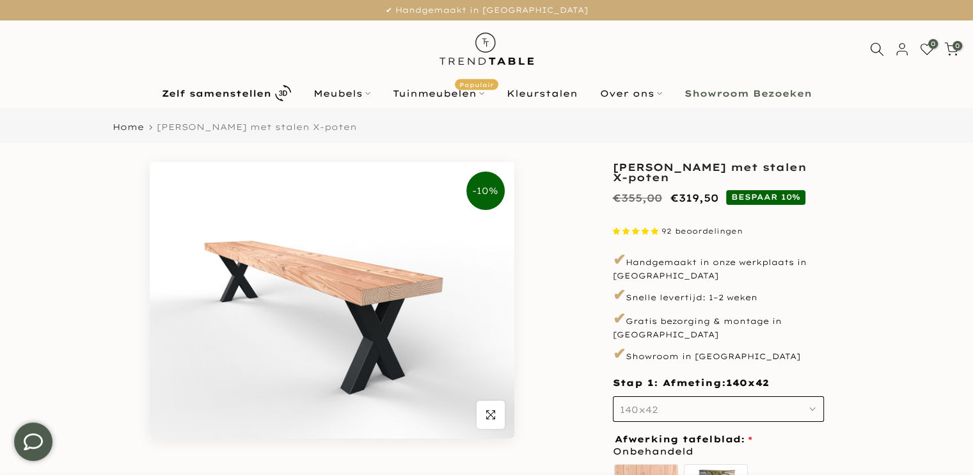
click at [813, 408] on use "button" at bounding box center [812, 409] width 5 height 3
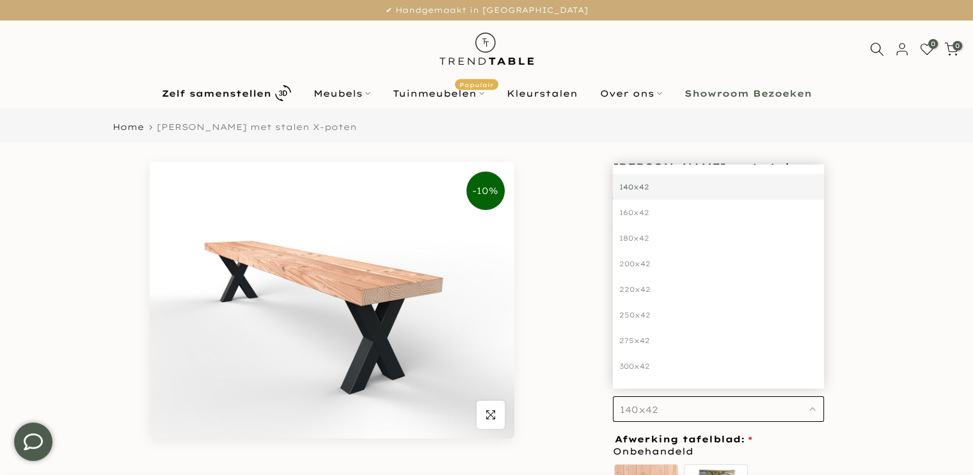
click at [555, 190] on div "**********" at bounding box center [487, 410] width 768 height 496
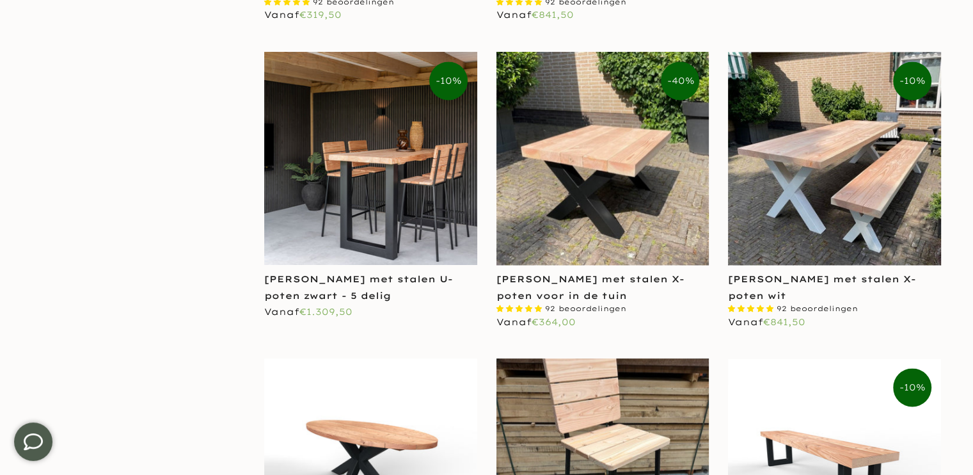
scroll to position [2175, 0]
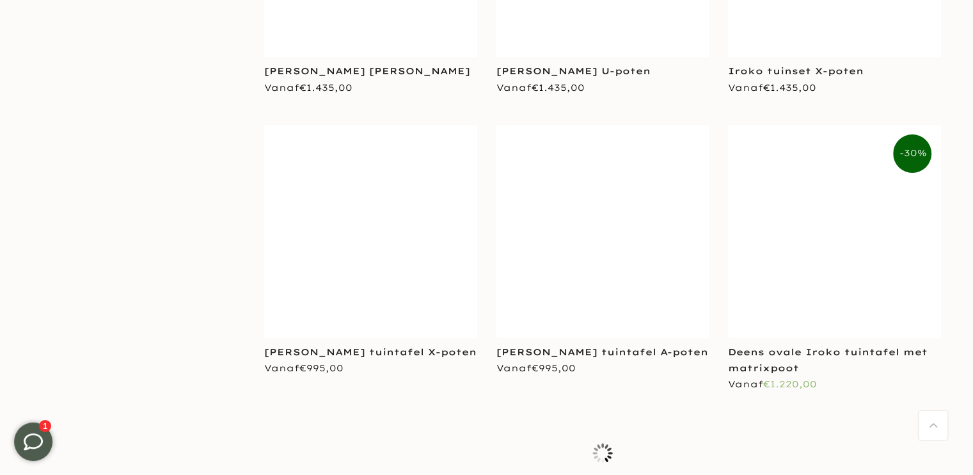
scroll to position [4799, 0]
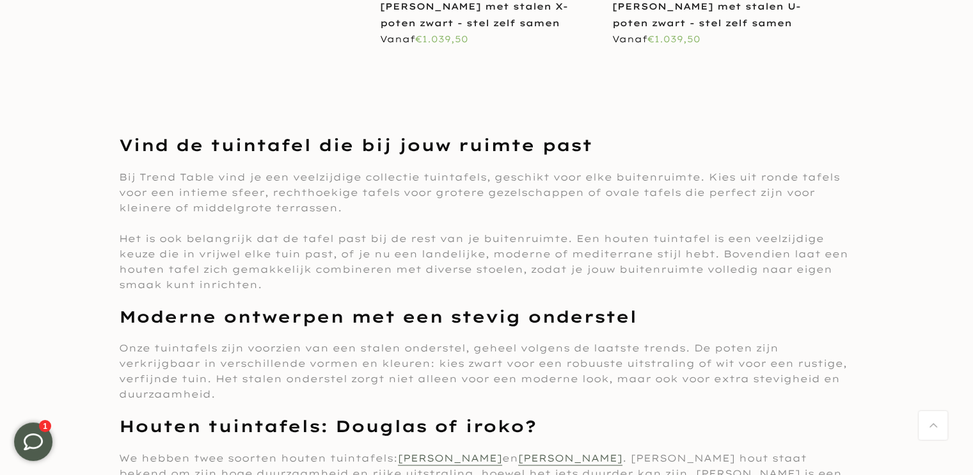
scroll to position [6334, 0]
